Goal: Check status

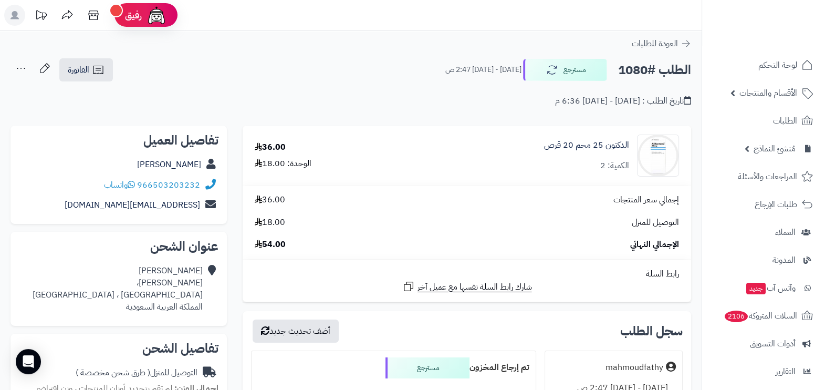
scroll to position [1, 0]
click at [775, 114] on span "الطلبات" at bounding box center [785, 120] width 24 height 15
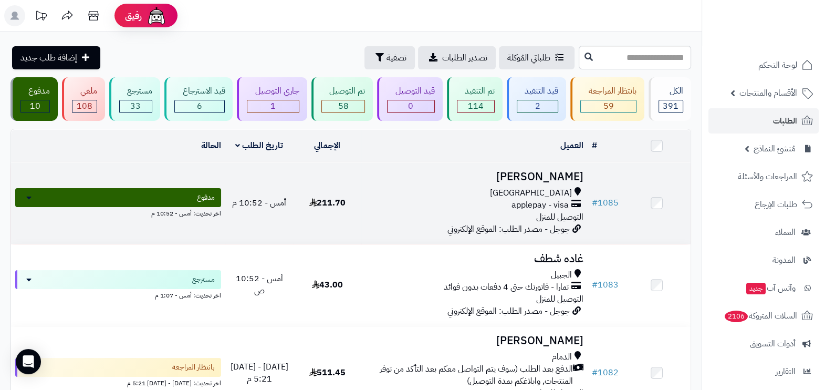
click at [518, 196] on div "جدة" at bounding box center [475, 193] width 218 height 12
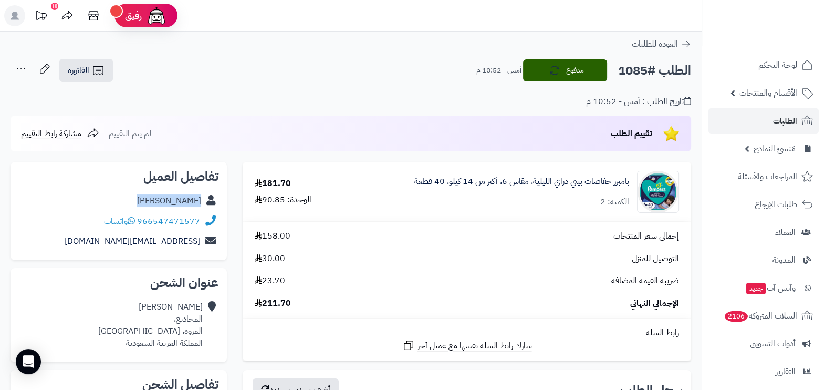
drag, startPoint x: 150, startPoint y: 197, endPoint x: 200, endPoint y: 202, distance: 49.7
click at [200, 202] on div "[PERSON_NAME]" at bounding box center [119, 201] width 200 height 20
copy link "[PERSON_NAME]"
